Goal: Task Accomplishment & Management: Manage account settings

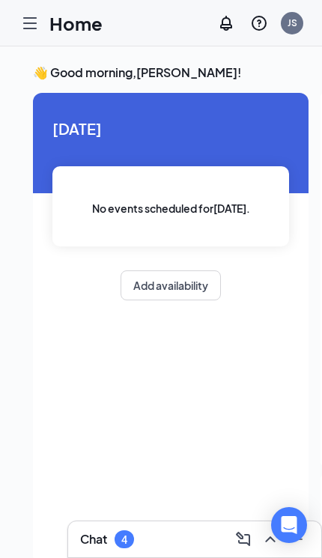
click at [30, 18] on icon "Hamburger" at bounding box center [30, 23] width 12 height 10
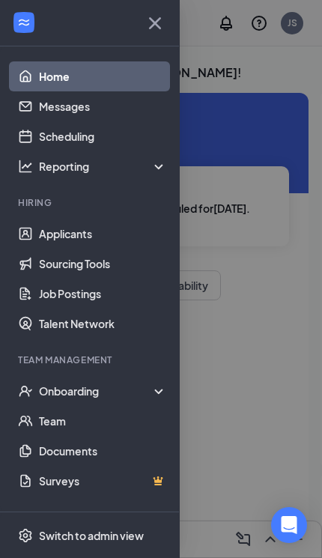
click at [39, 234] on link "Applicants" at bounding box center [103, 234] width 128 height 30
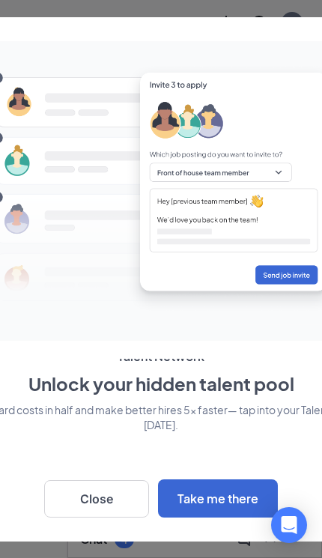
scroll to position [11, 0]
click at [78, 501] on button "Close" at bounding box center [96, 498] width 105 height 37
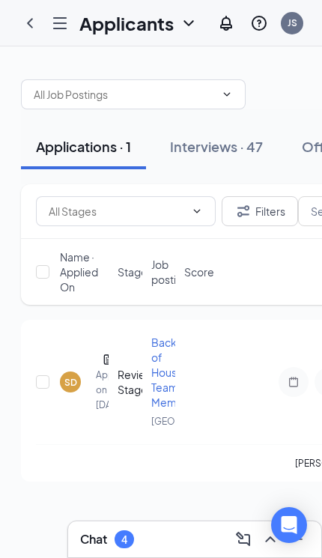
scroll to position [0, 0]
click at [273, 214] on button "Filters" at bounding box center [260, 211] width 76 height 30
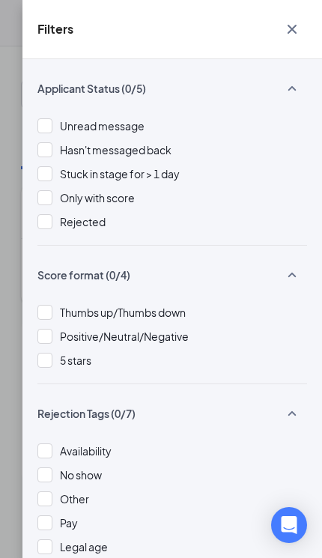
click at [287, 20] on icon "Cross" at bounding box center [292, 29] width 18 height 18
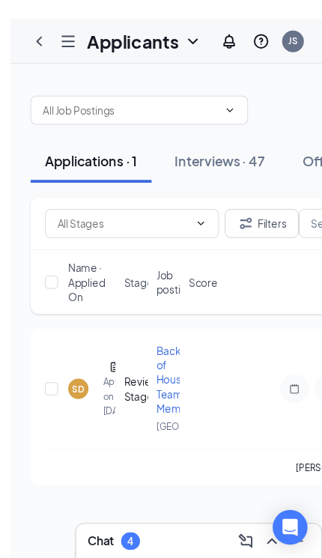
scroll to position [7, 0]
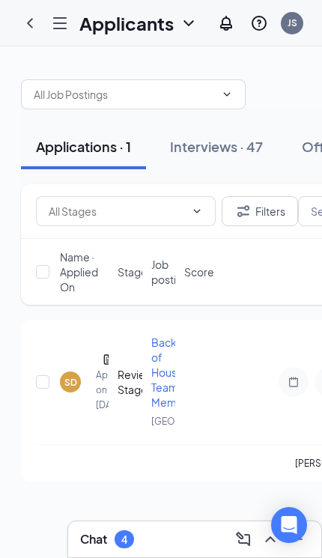
click at [228, 139] on div "Interviews · 47" at bounding box center [216, 146] width 93 height 19
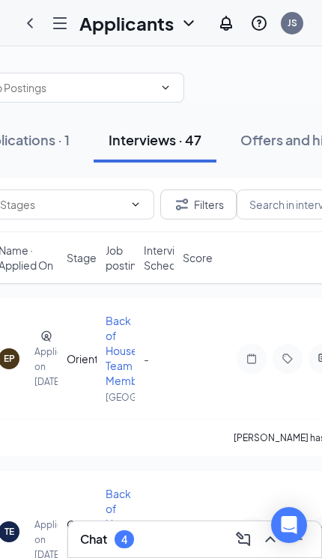
scroll to position [0, 65]
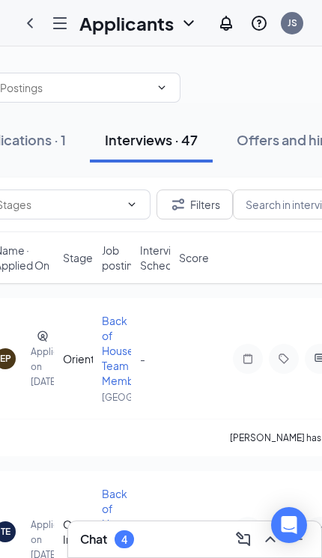
click at [147, 261] on span "Interview Schedule" at bounding box center [163, 258] width 47 height 30
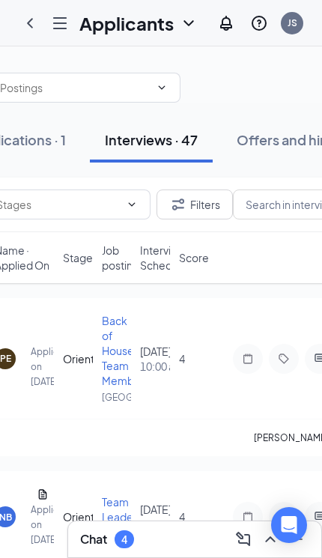
click at [150, 256] on span "Interview Schedule" at bounding box center [163, 258] width 47 height 30
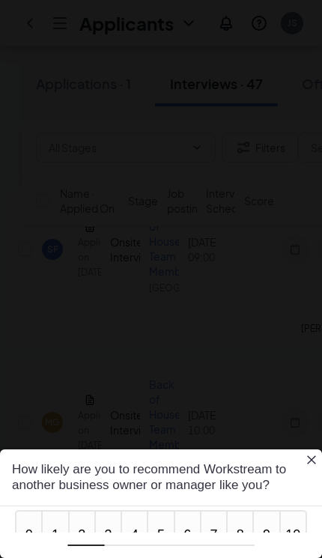
scroll to position [0, 0]
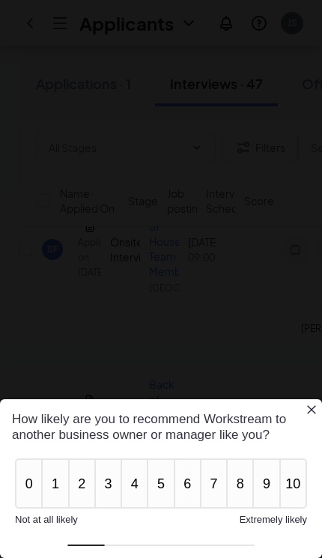
click at [308, 408] on icon "Close button" at bounding box center [311, 410] width 12 height 12
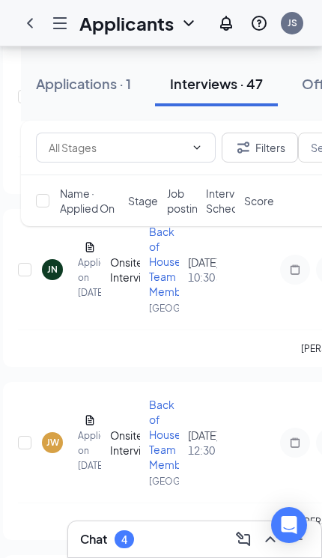
scroll to position [637, 0]
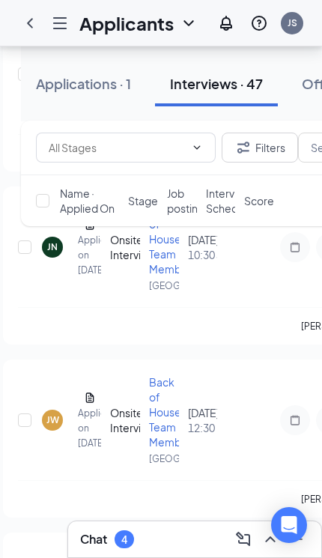
click at [55, 22] on icon "Hamburger" at bounding box center [60, 23] width 18 height 18
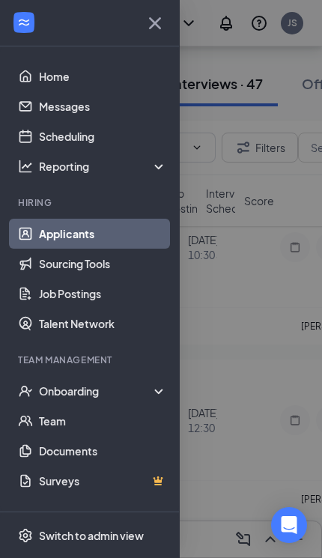
scroll to position [81, 0]
click at [77, 529] on div "Switch to admin view" at bounding box center [91, 535] width 105 height 15
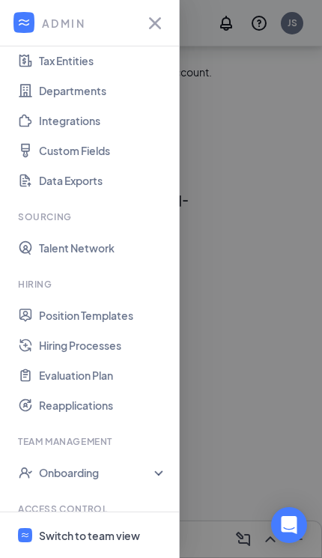
scroll to position [112, 0]
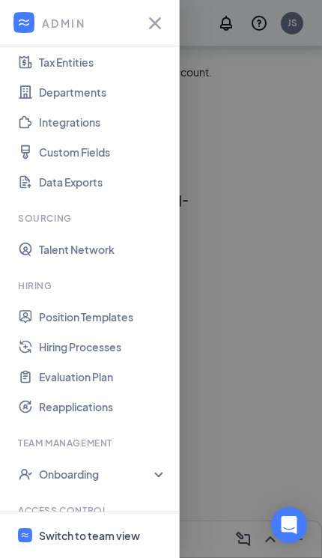
click at [58, 526] on link "Users" at bounding box center [103, 541] width 128 height 30
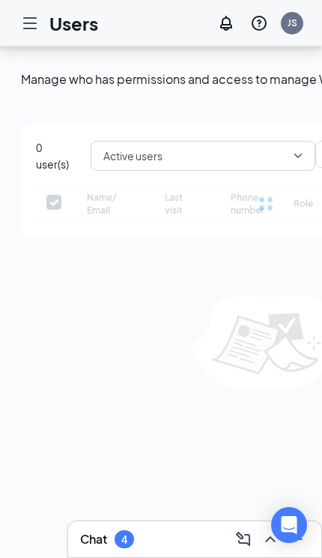
checkbox input "false"
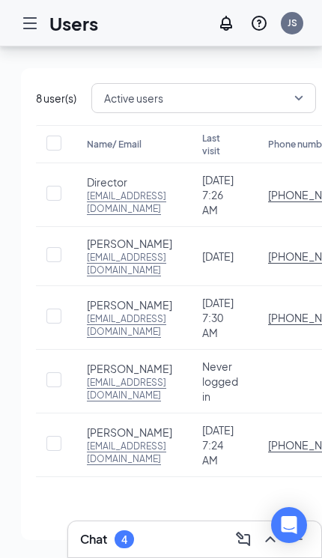
click at [25, 32] on div at bounding box center [30, 23] width 30 height 30
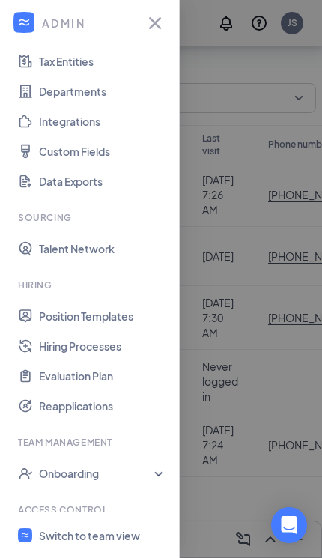
scroll to position [112, 0]
click at [68, 538] on div "Switch to team view" at bounding box center [89, 535] width 101 height 15
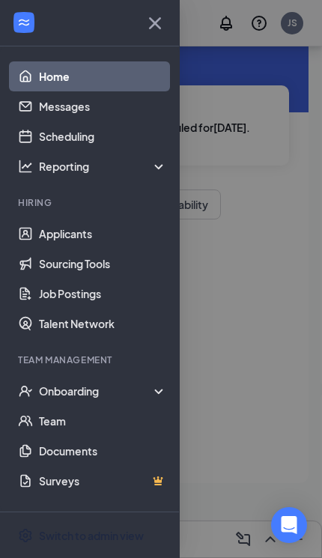
click at [67, 219] on link "Applicants" at bounding box center [103, 234] width 128 height 30
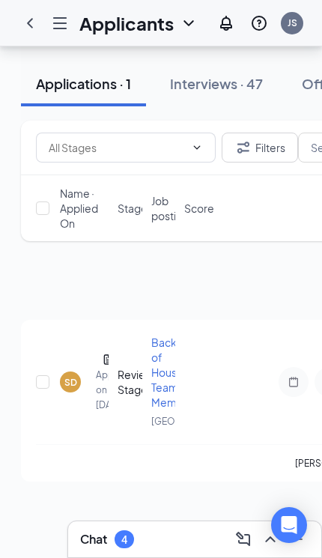
click at [67, 376] on div "SD" at bounding box center [70, 382] width 13 height 13
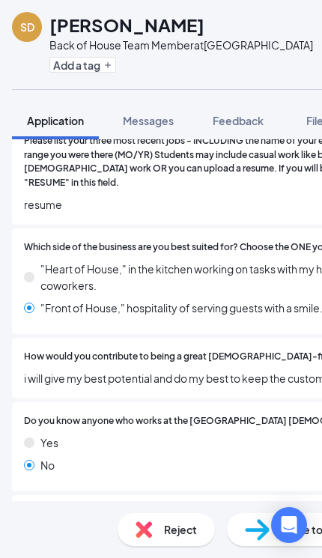
scroll to position [401, 0]
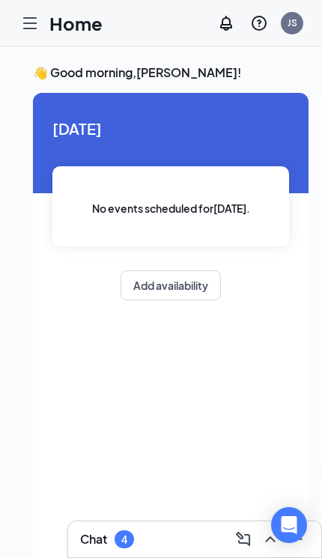
scroll to position [0, -1]
click at [23, 35] on div at bounding box center [30, 23] width 30 height 30
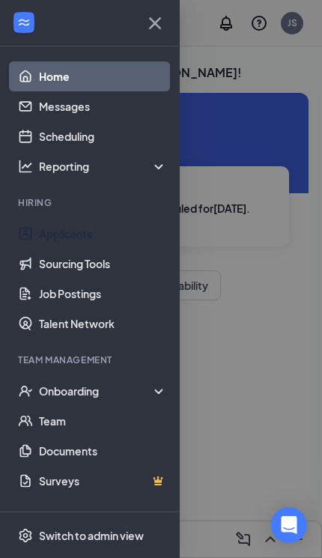
click at [39, 219] on link "Applicants" at bounding box center [103, 234] width 128 height 30
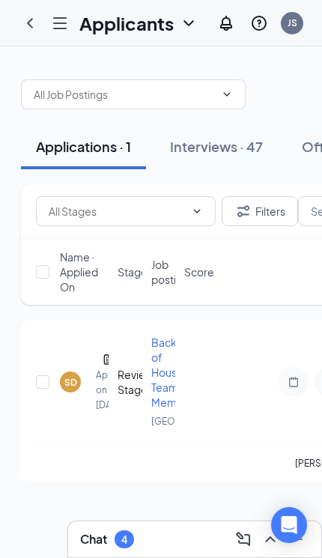
click at [166, 142] on button "Interviews · 47" at bounding box center [216, 146] width 123 height 45
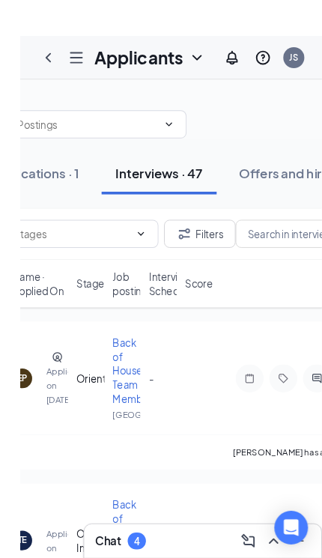
scroll to position [1, 0]
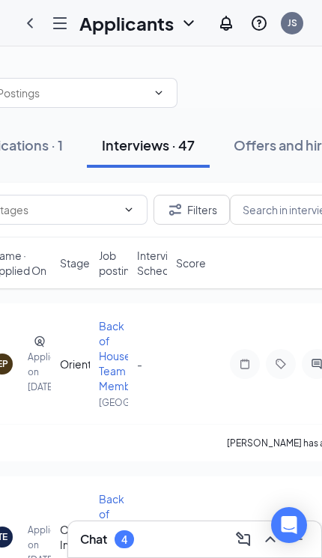
click at [160, 259] on span "Interview Schedule" at bounding box center [160, 263] width 47 height 30
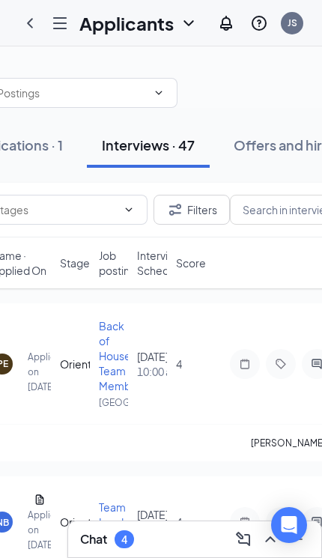
click at [144, 262] on span "Interview Schedule" at bounding box center [160, 263] width 47 height 30
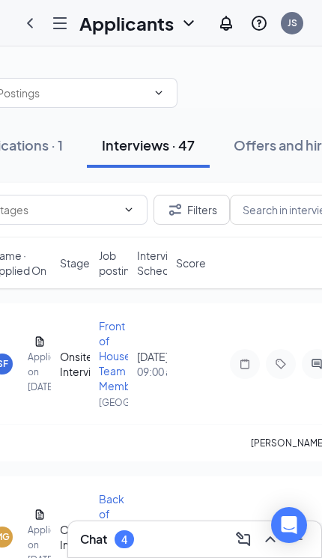
scroll to position [0, 32]
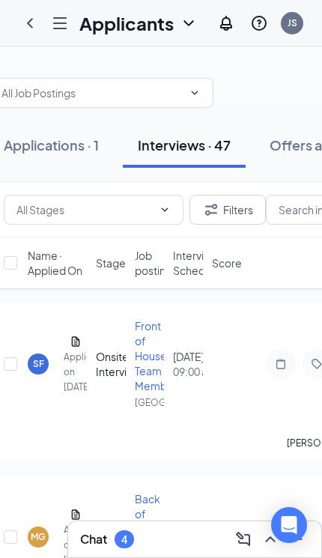
click at [40, 362] on div "SF" at bounding box center [38, 363] width 21 height 21
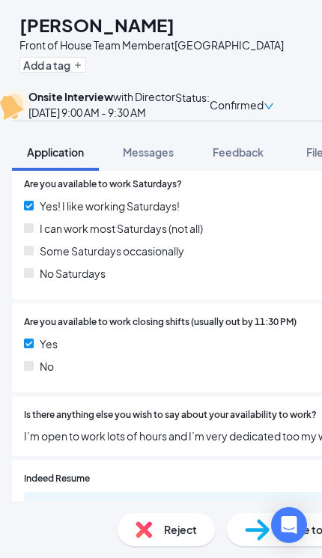
scroll to position [1507, 0]
